Goal: Communication & Community: Participate in discussion

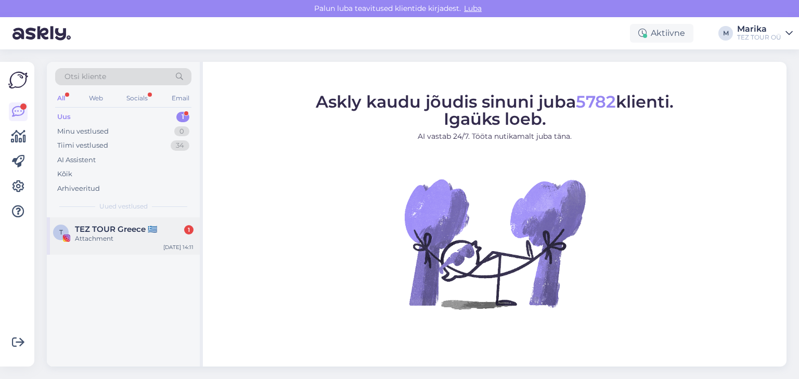
click at [124, 220] on div "T TEZ TOUR Greece 🇬🇷 1 Attachment [DATE] 14:11" at bounding box center [123, 235] width 153 height 37
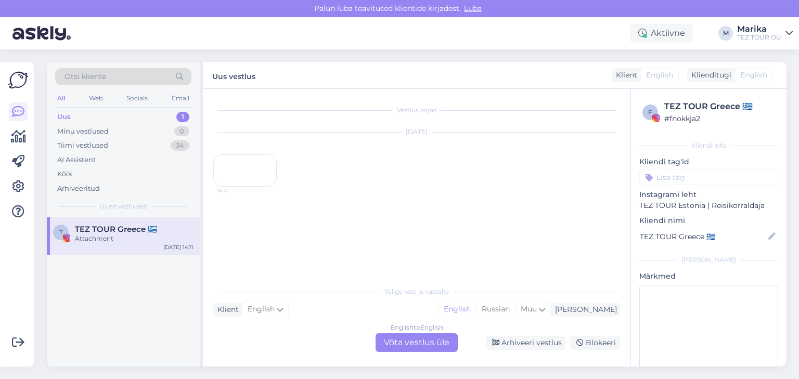
click at [254, 178] on div "14:11" at bounding box center [244, 170] width 63 height 32
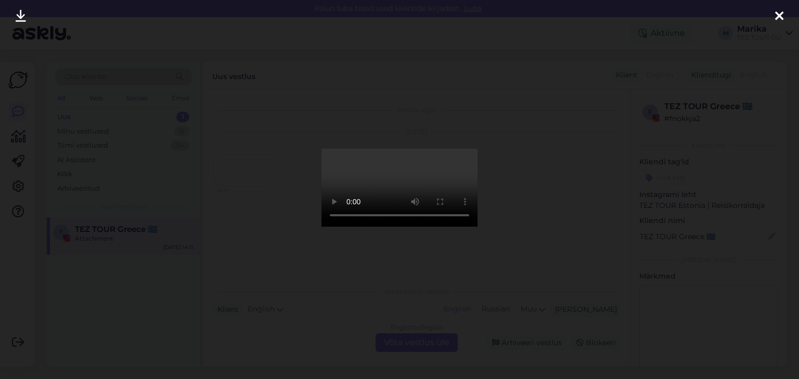
click at [778, 12] on icon at bounding box center [779, 17] width 8 height 14
